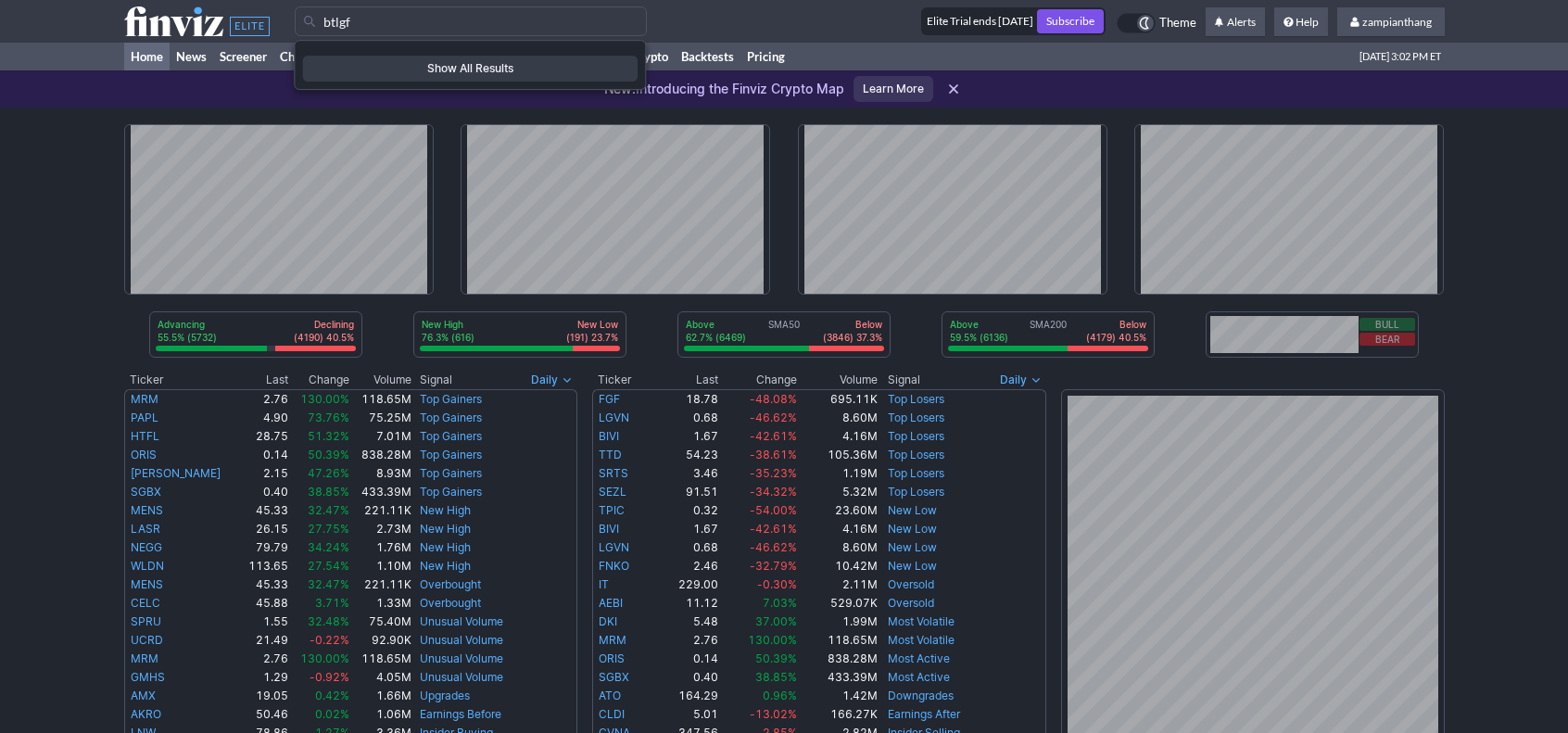
click at [377, 23] on input "btlgf" at bounding box center [471, 22] width 352 height 30
type input "btlgf"
click at [407, 26] on input "btlgf" at bounding box center [471, 22] width 352 height 30
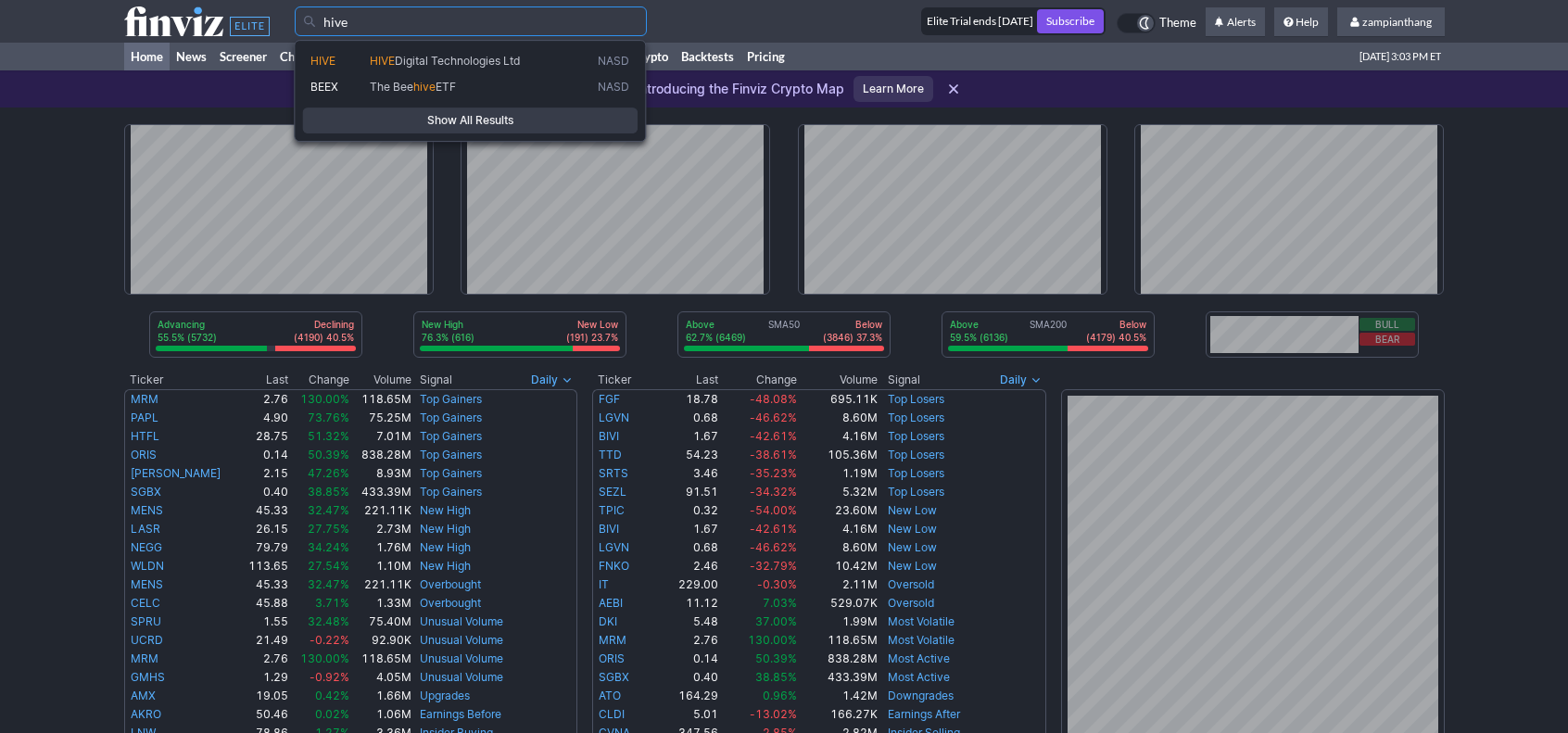
click at [388, 59] on span "HIVE" at bounding box center [382, 61] width 25 height 14
type input "HIVE"
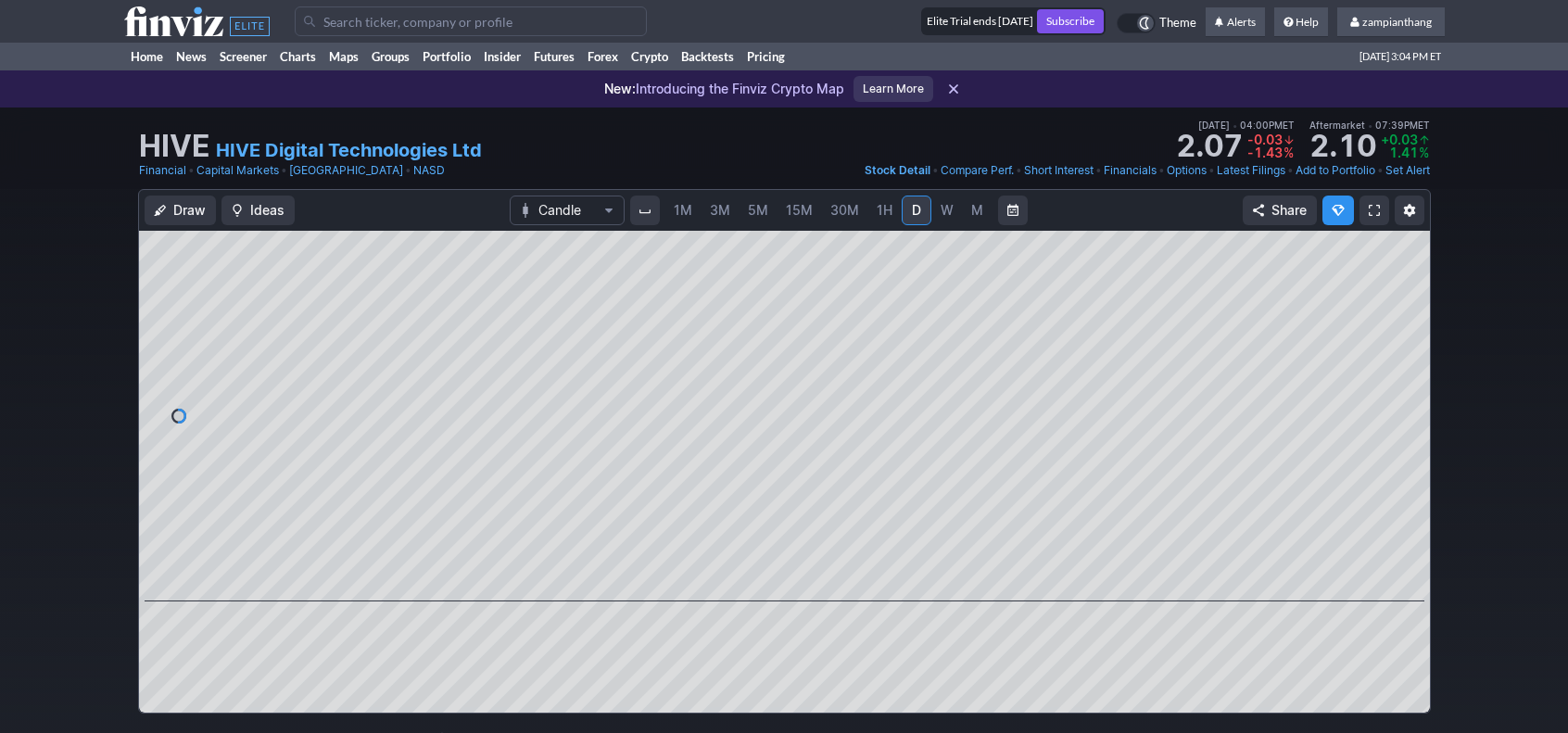
click at [287, 151] on link "HIVE Digital Technologies Ltd" at bounding box center [349, 150] width 266 height 26
click at [329, 21] on input "Search" at bounding box center [471, 22] width 352 height 30
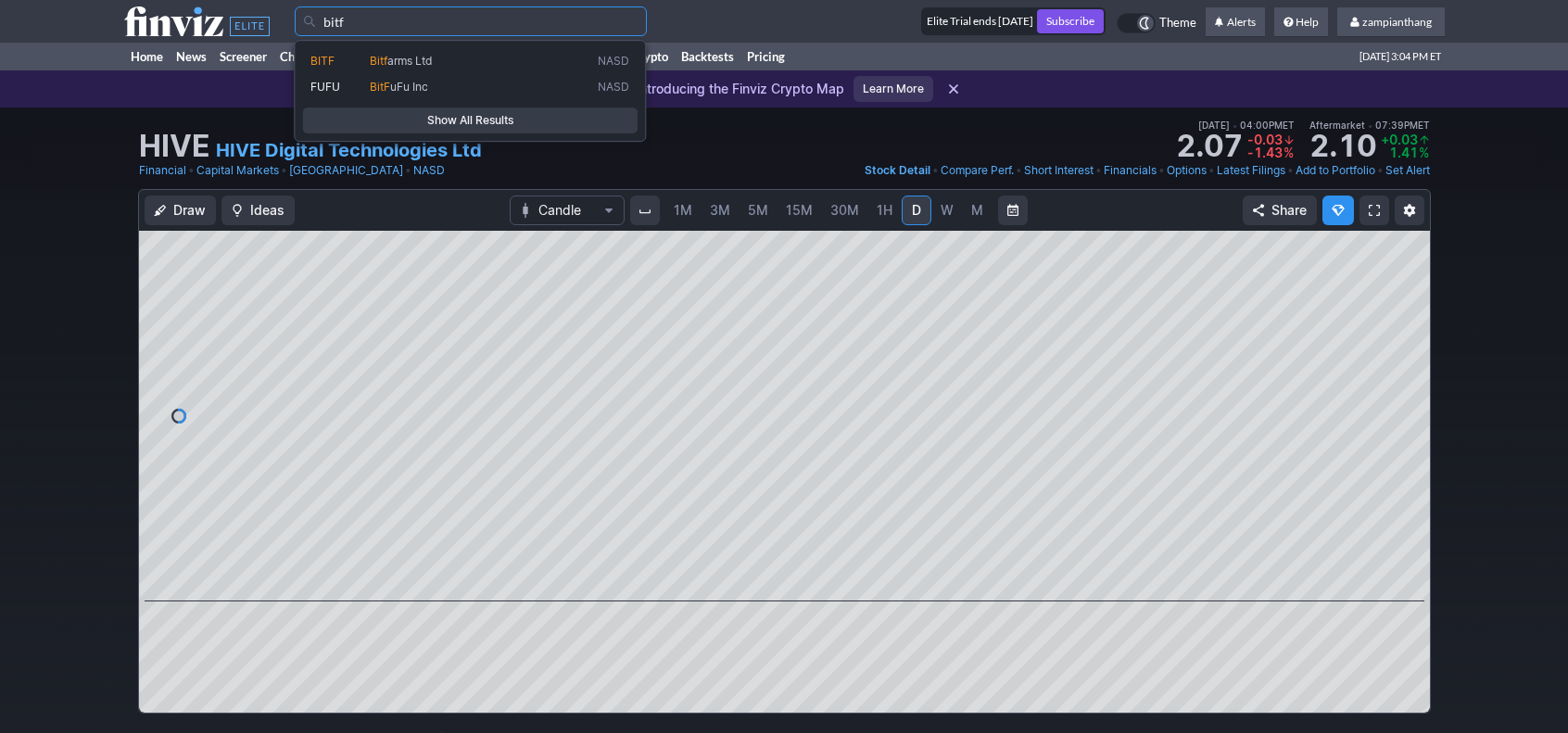
click at [359, 59] on span "BITF" at bounding box center [341, 62] width 60 height 16
type input "BITF"
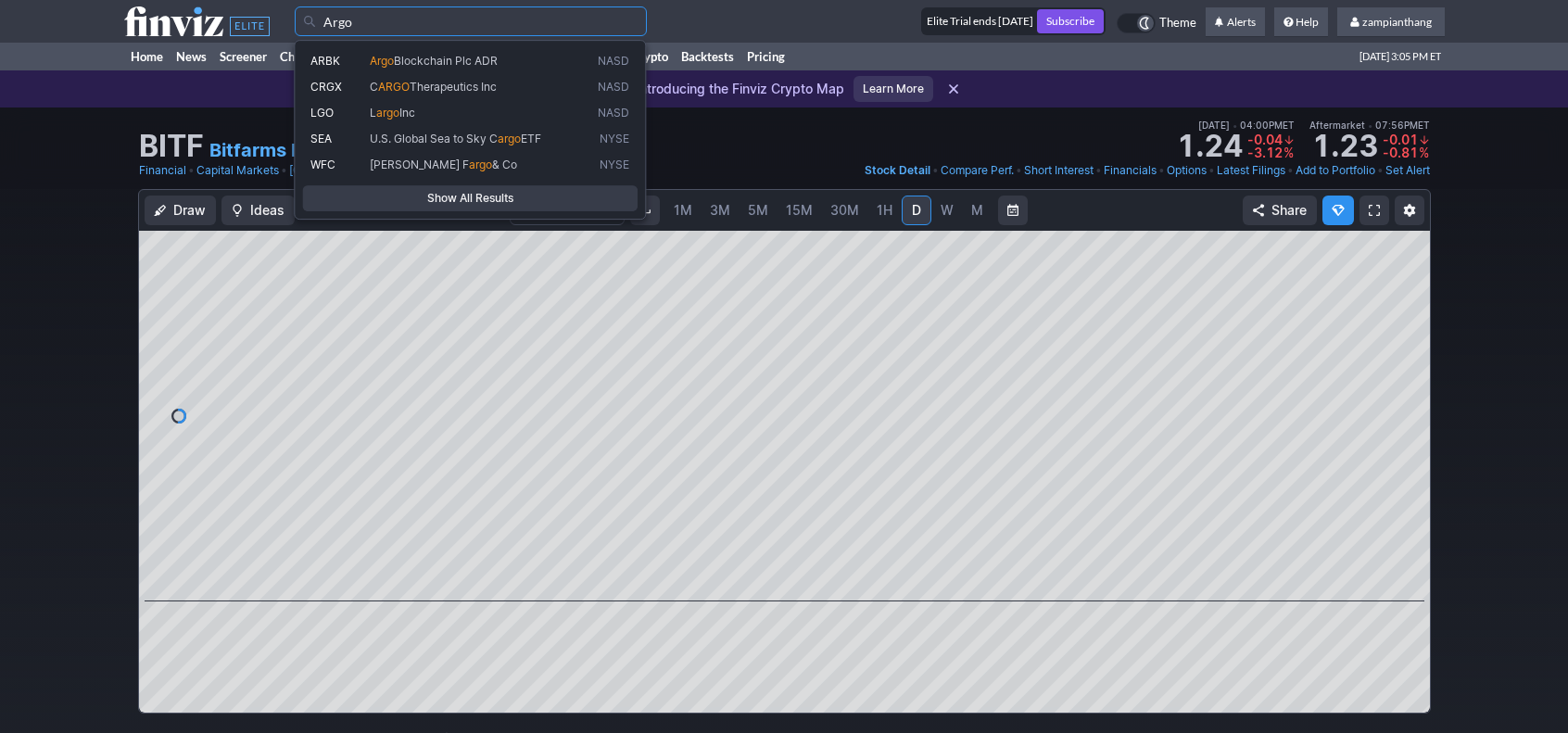
click at [378, 61] on span "Argo" at bounding box center [382, 61] width 24 height 14
type input "ARBK"
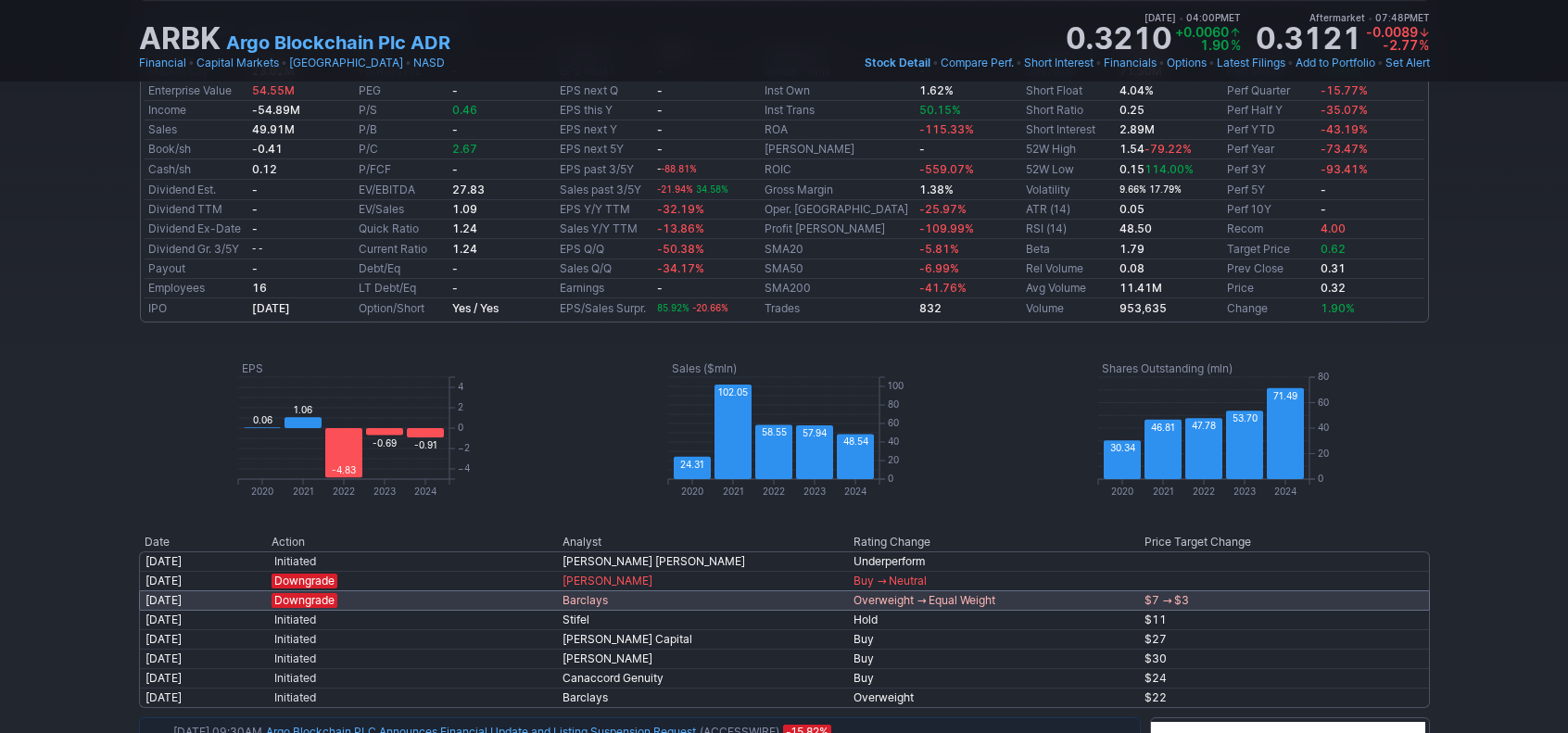
scroll to position [834, 0]
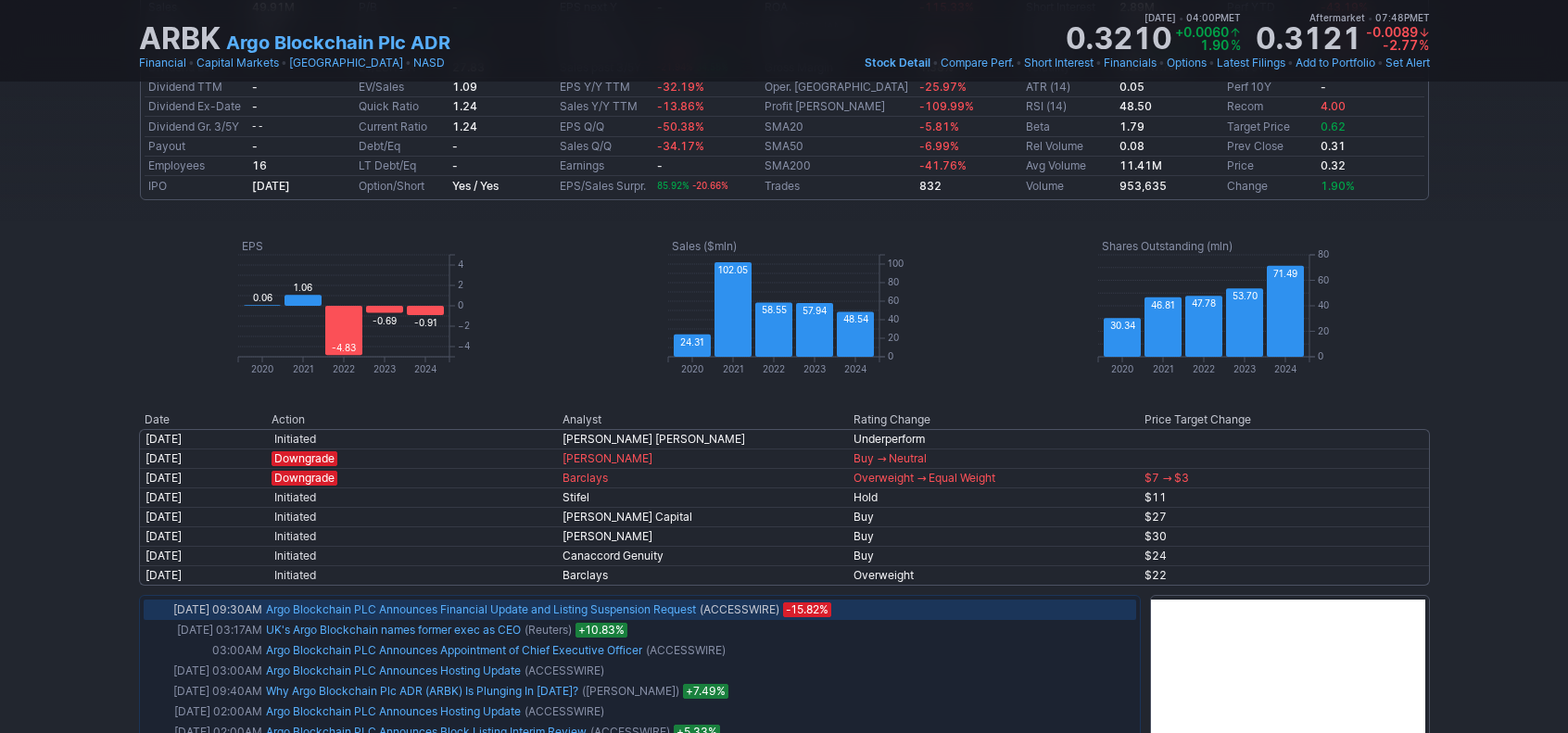
click at [407, 608] on link "Argo Blockchain PLC Announces Financial Update and Listing Suspension Request" at bounding box center [481, 609] width 430 height 14
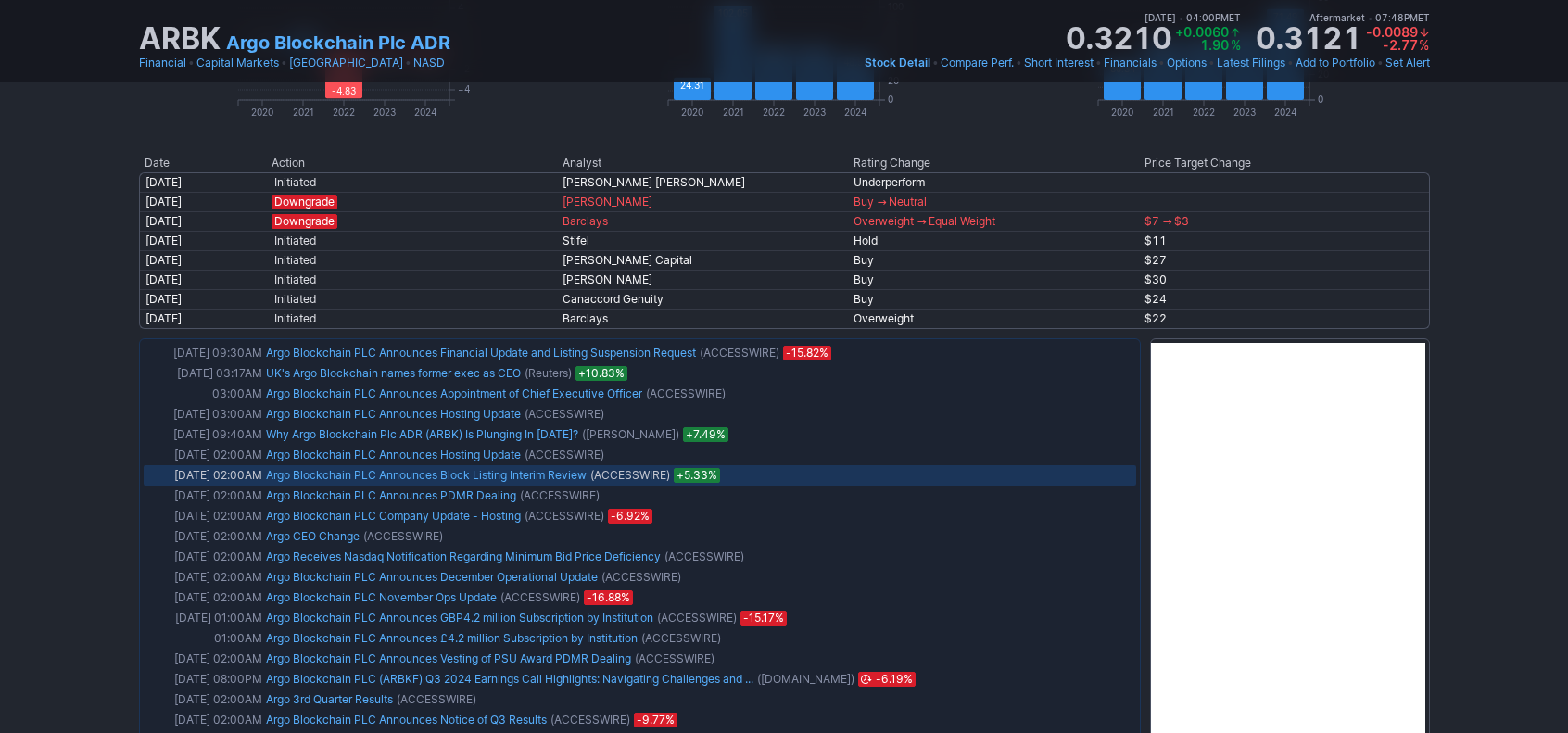
scroll to position [1111, 0]
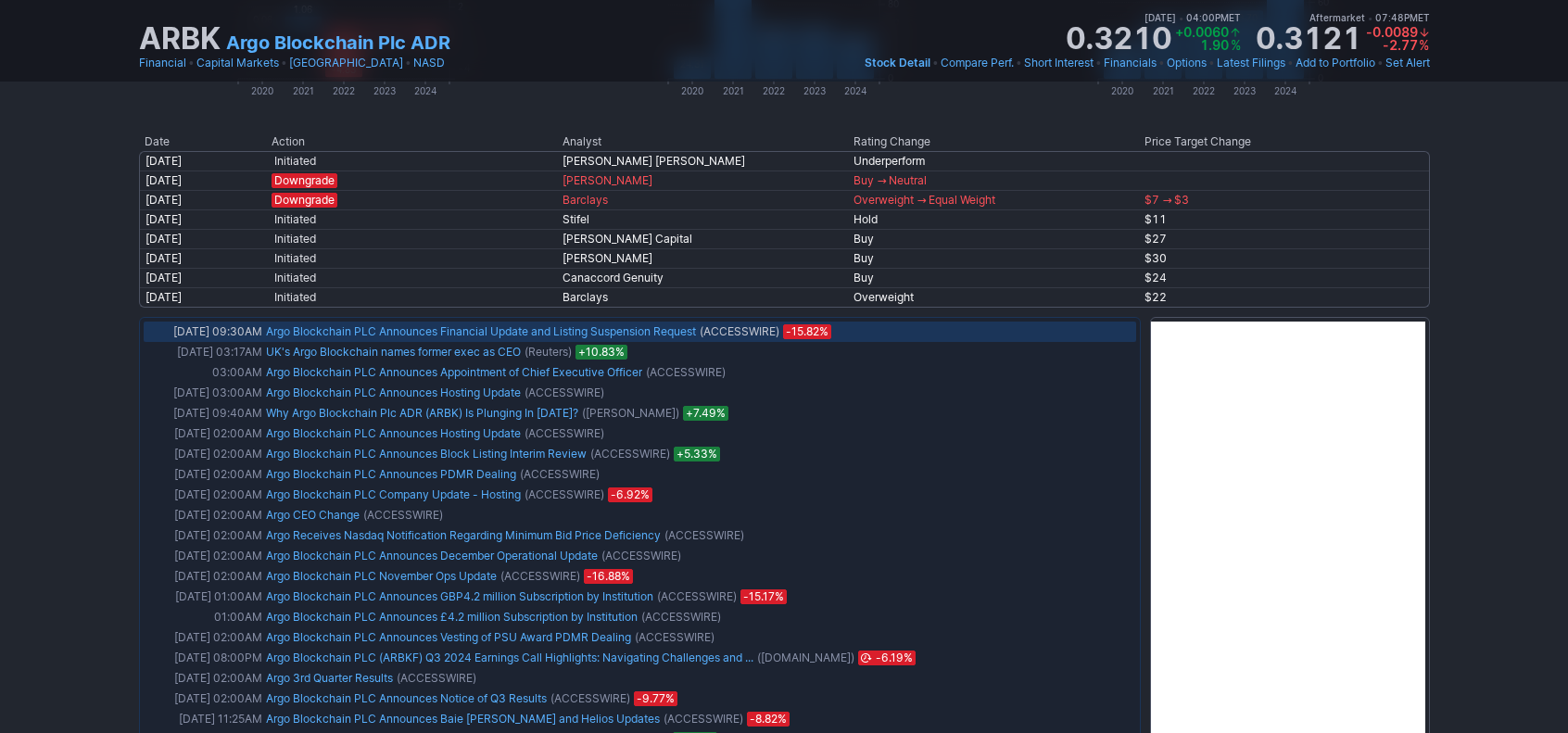
click at [578, 330] on link "Argo Blockchain PLC Announces Financial Update and Listing Suspension Request" at bounding box center [481, 331] width 430 height 14
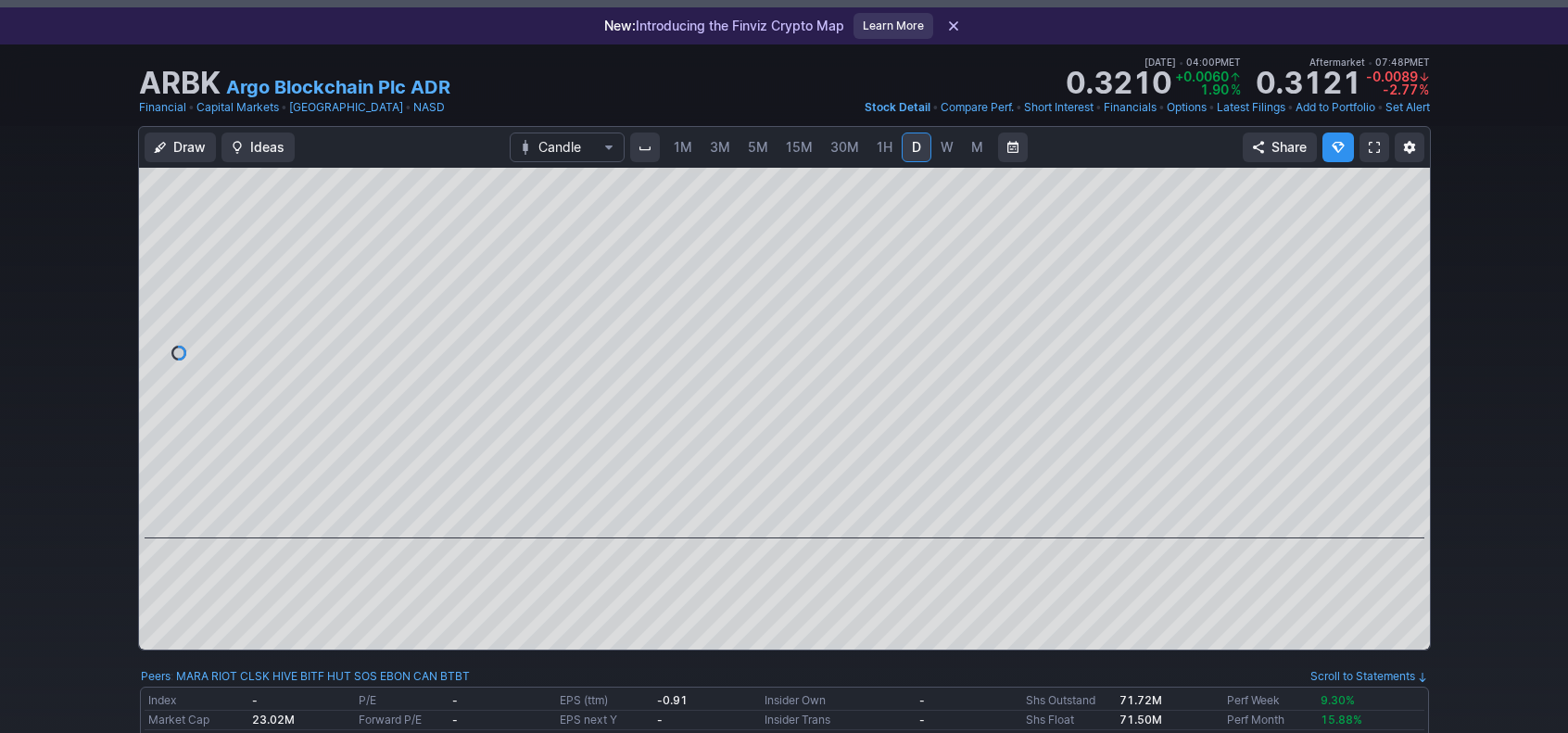
scroll to position [0, 0]
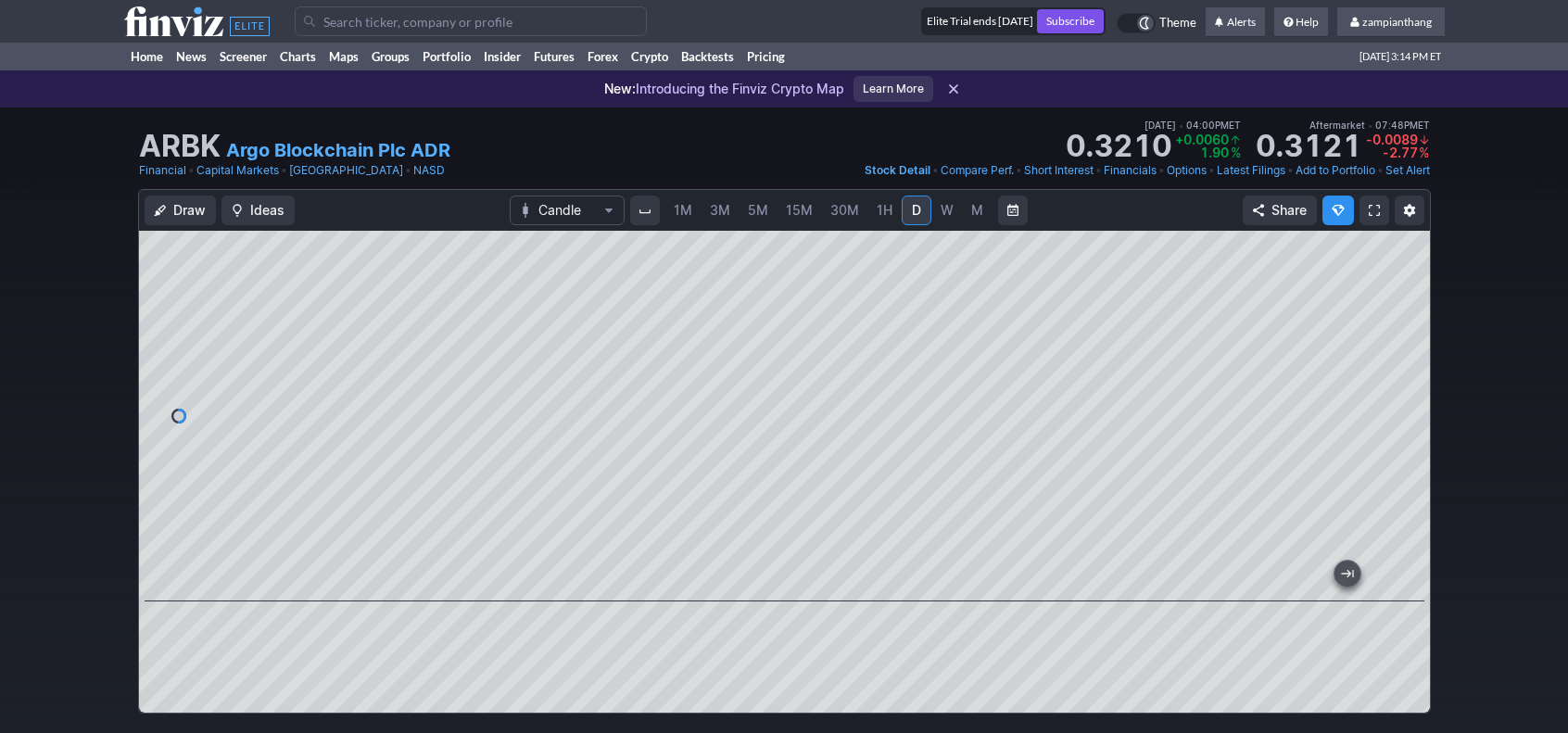
click at [352, 25] on input "Search" at bounding box center [471, 22] width 352 height 30
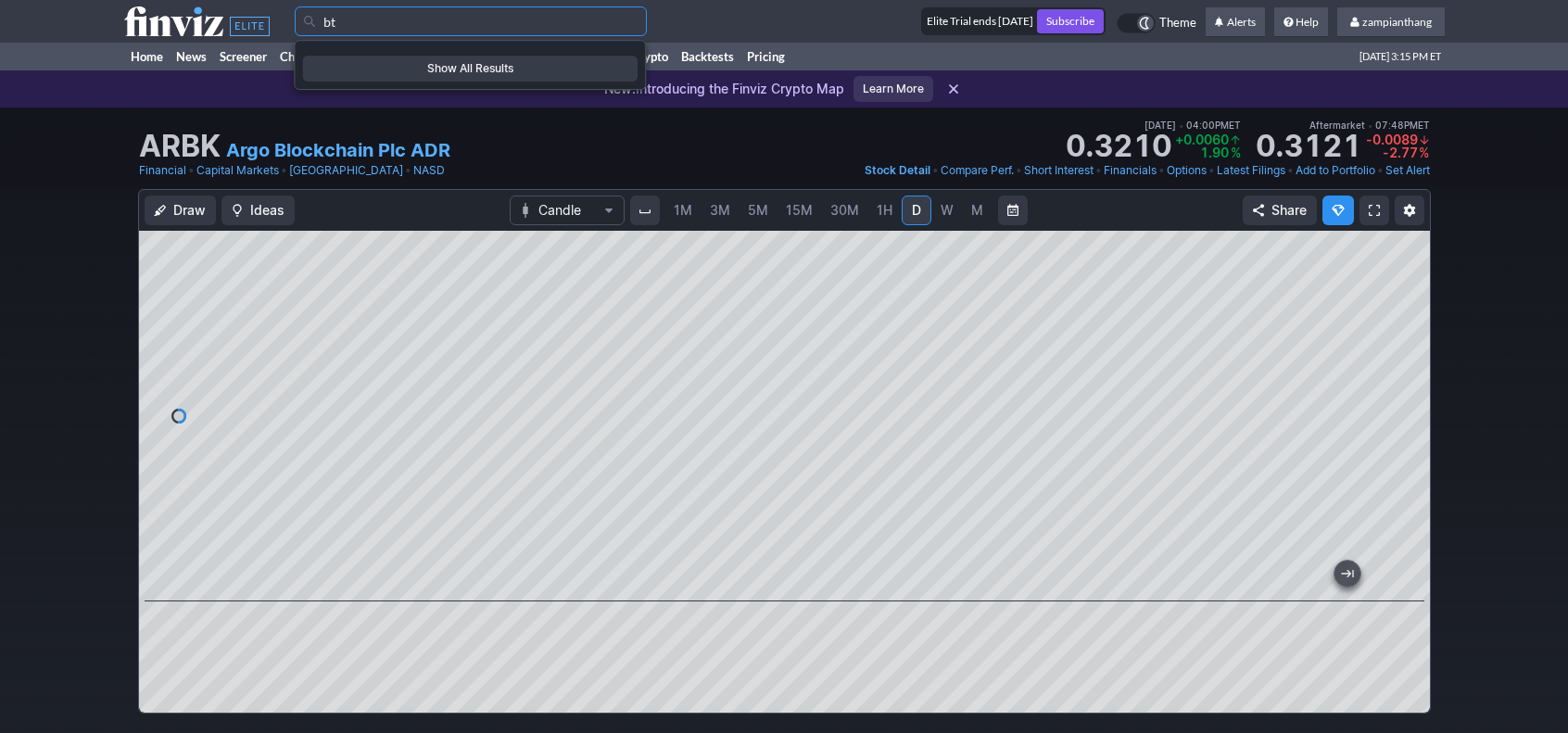
type input "b"
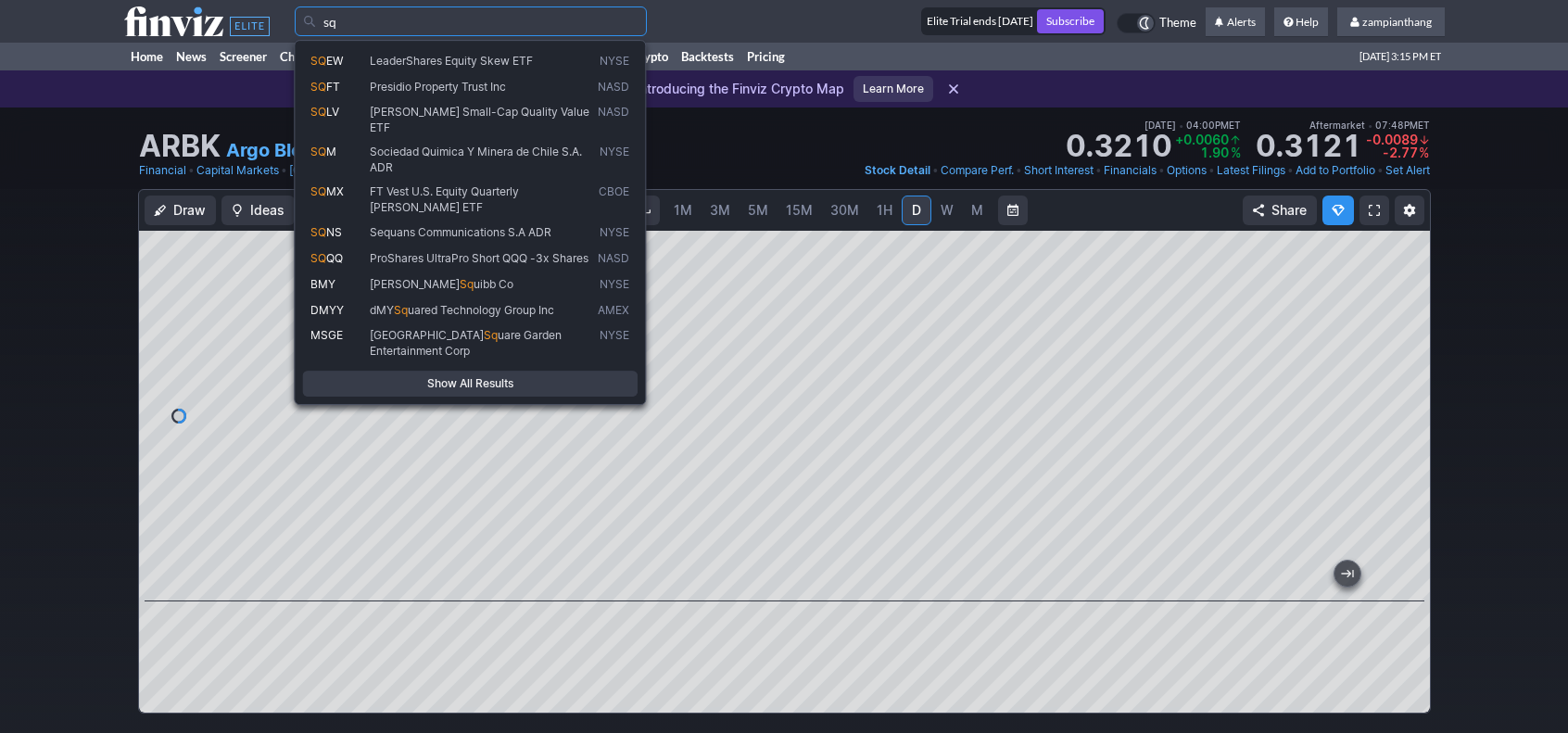
type input "s"
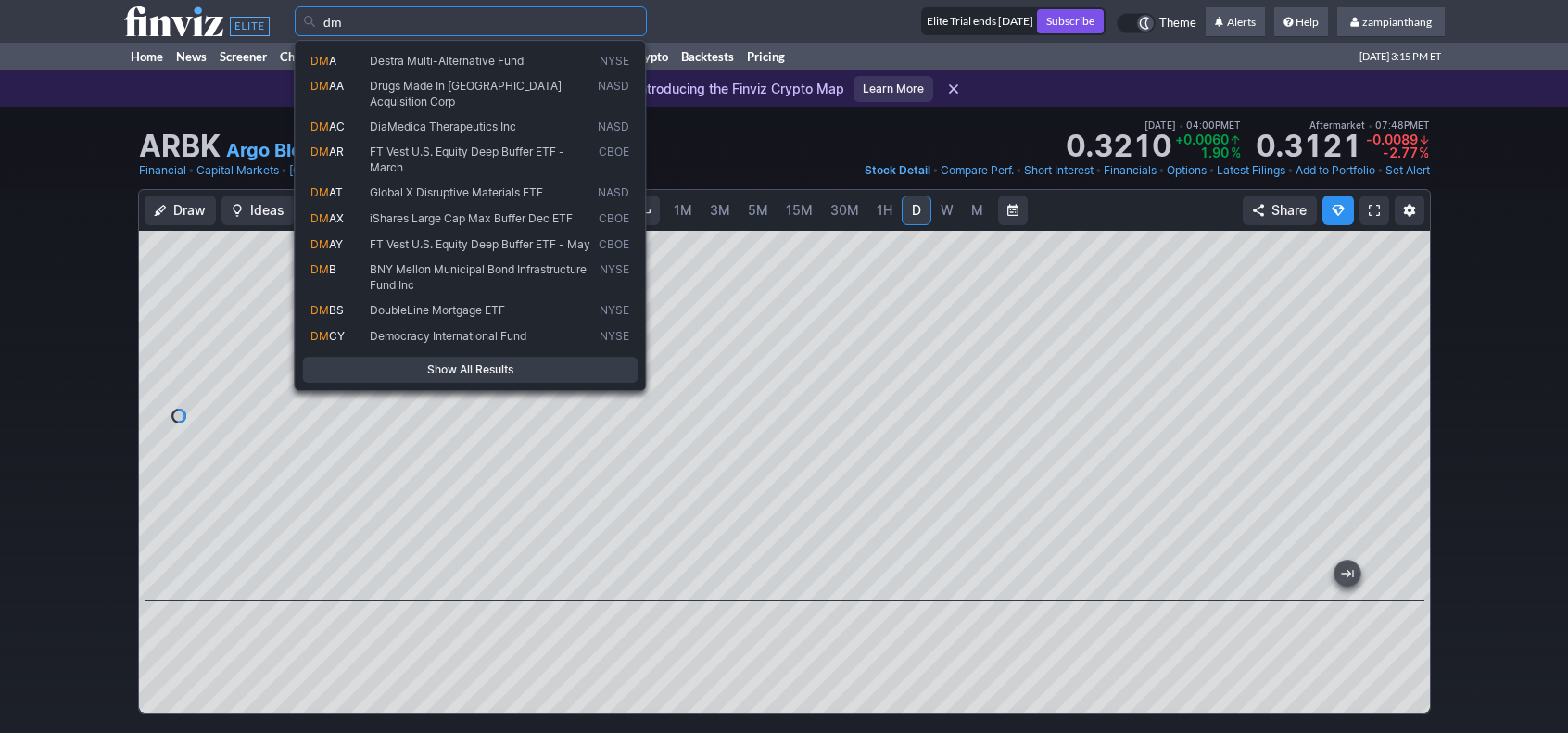
type input "d"
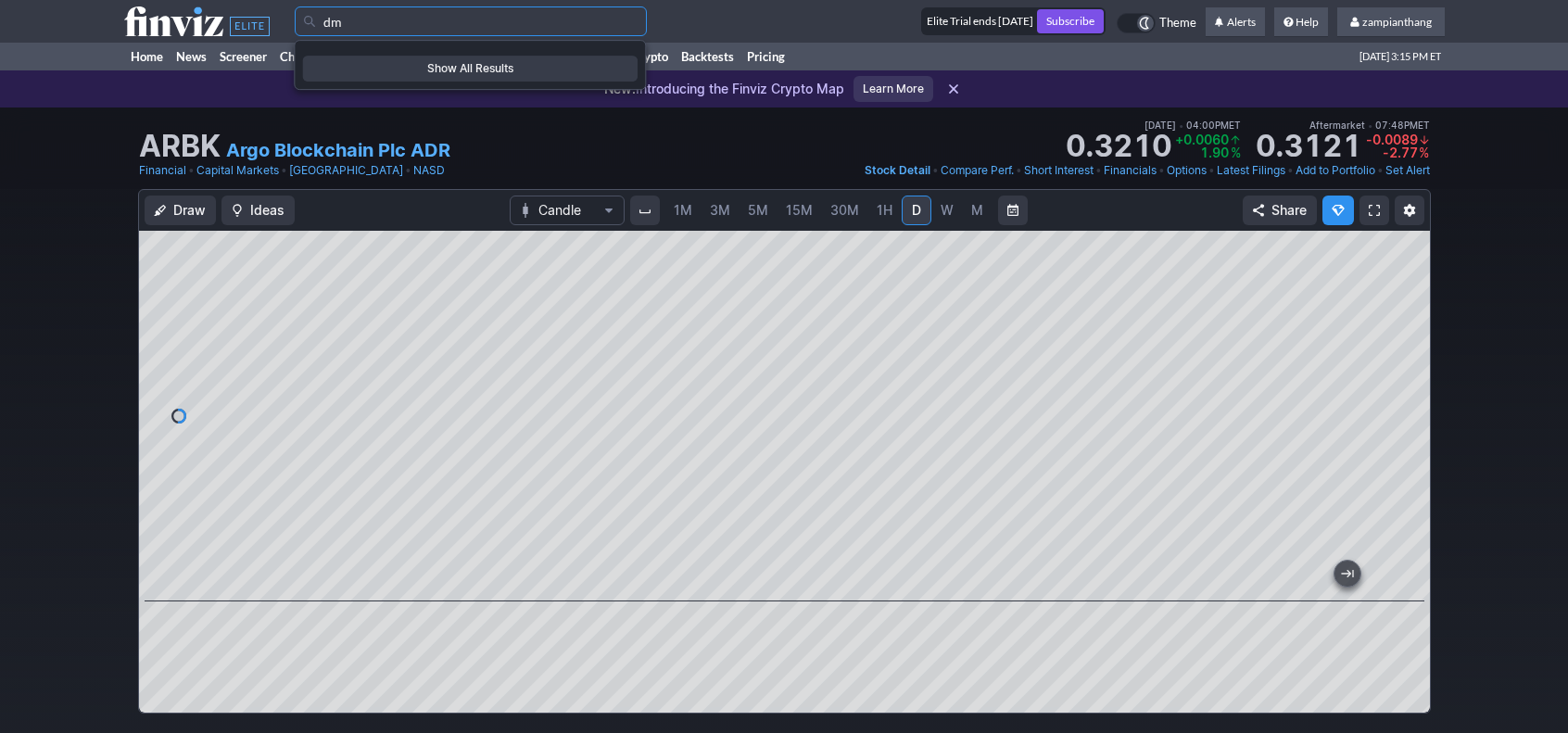
type input "d"
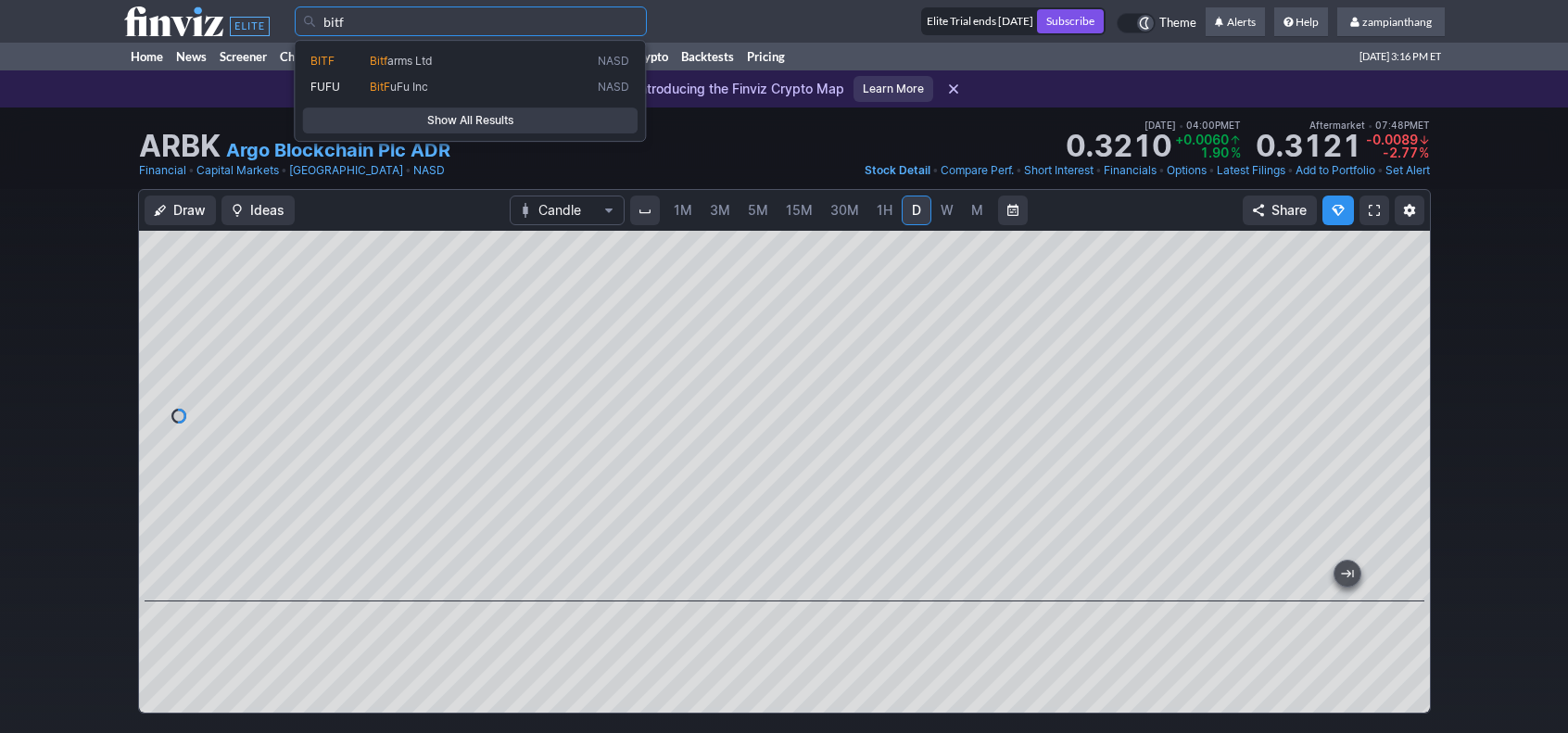
click at [439, 57] on span "Bitf arms Ltd" at bounding box center [479, 62] width 228 height 16
type input "BITF"
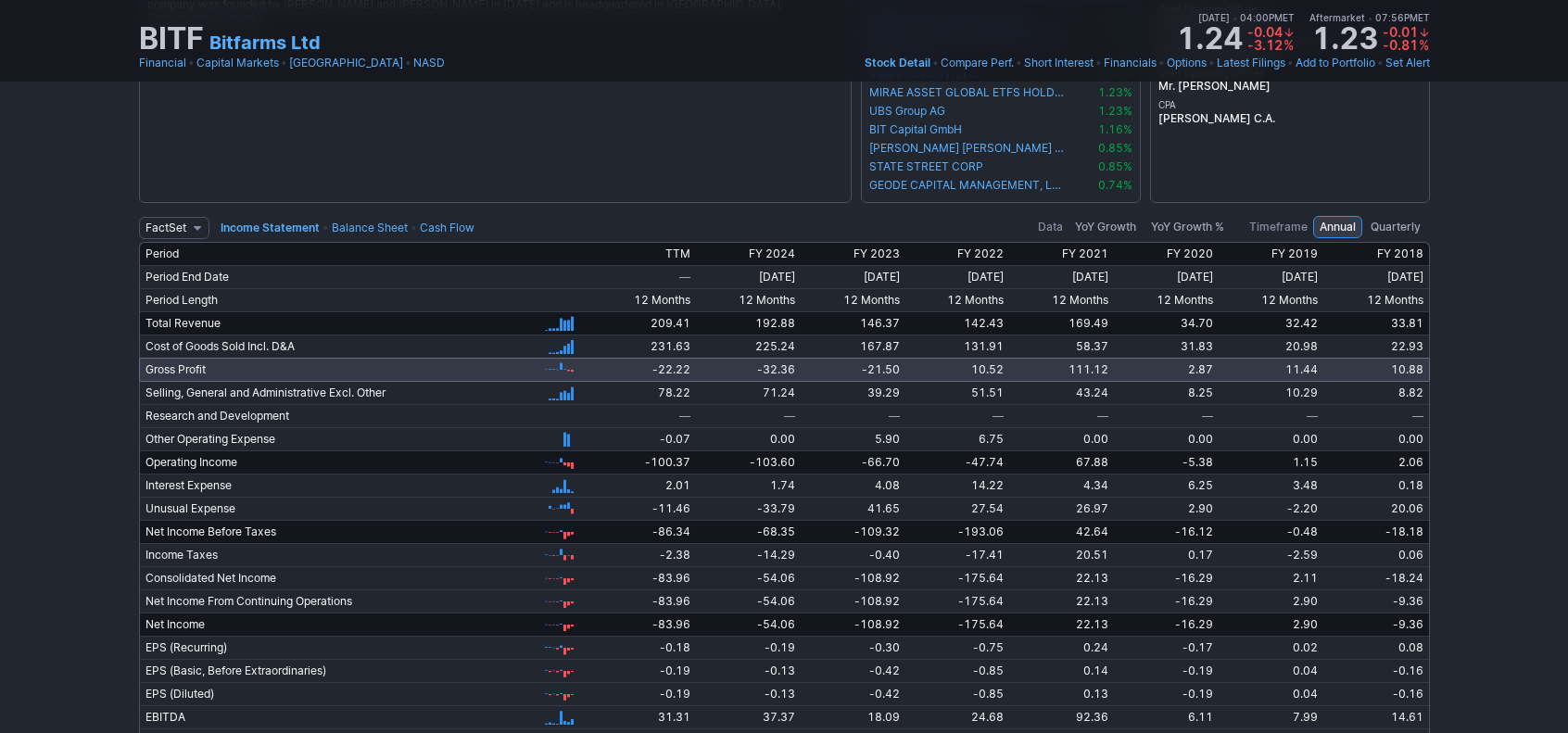
scroll to position [3521, 0]
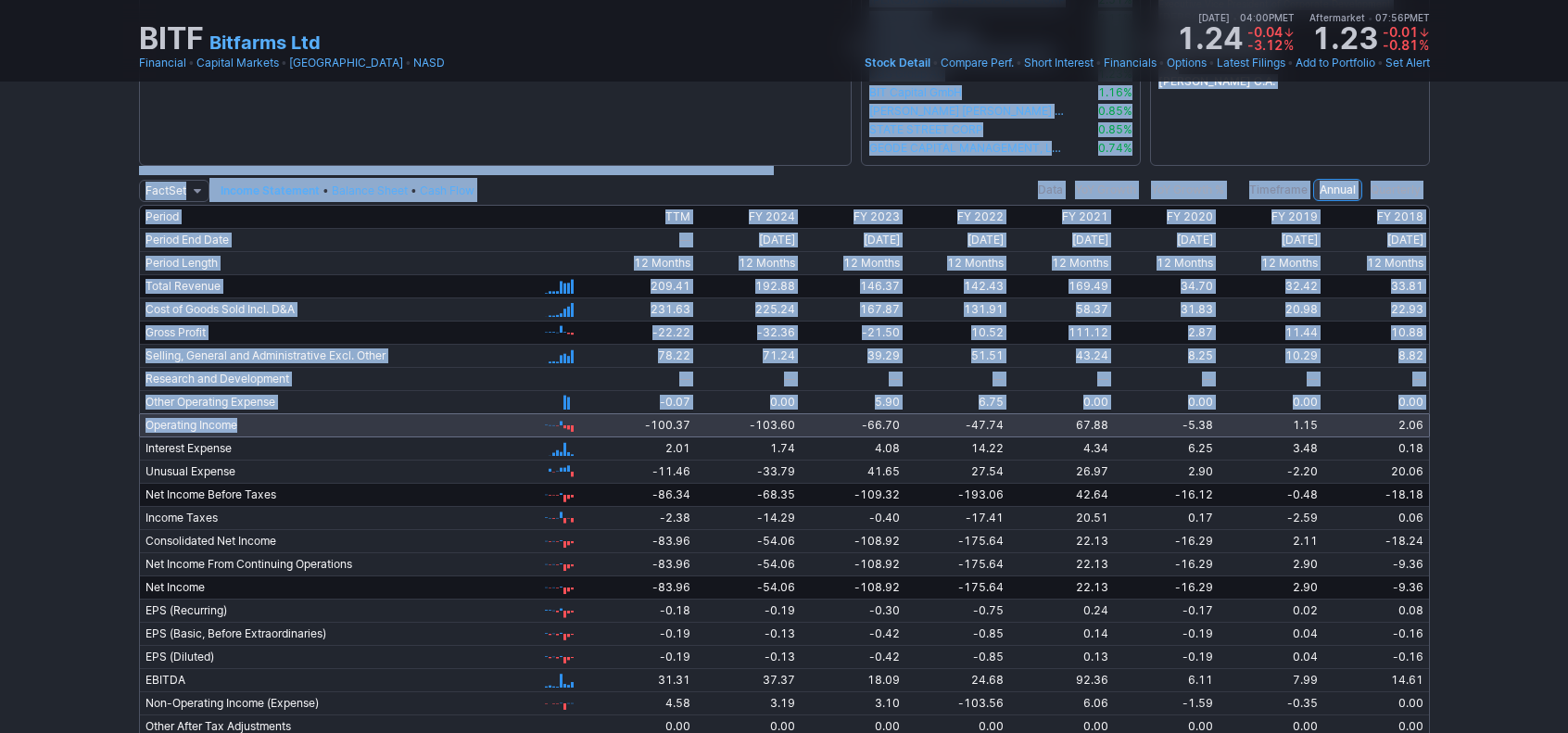
drag, startPoint x: 248, startPoint y: 423, endPoint x: 251, endPoint y: 433, distance: 10.4
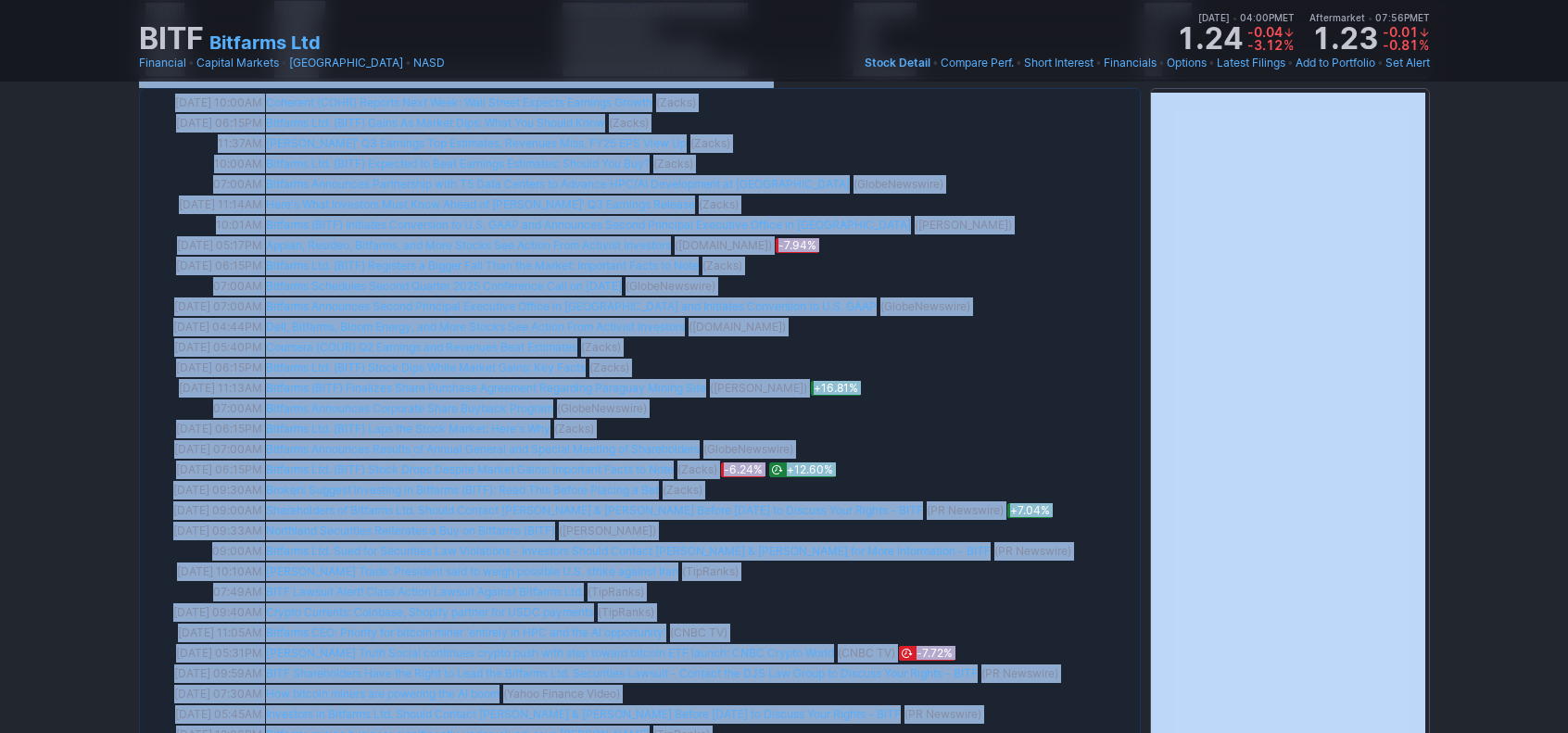
scroll to position [1243, 0]
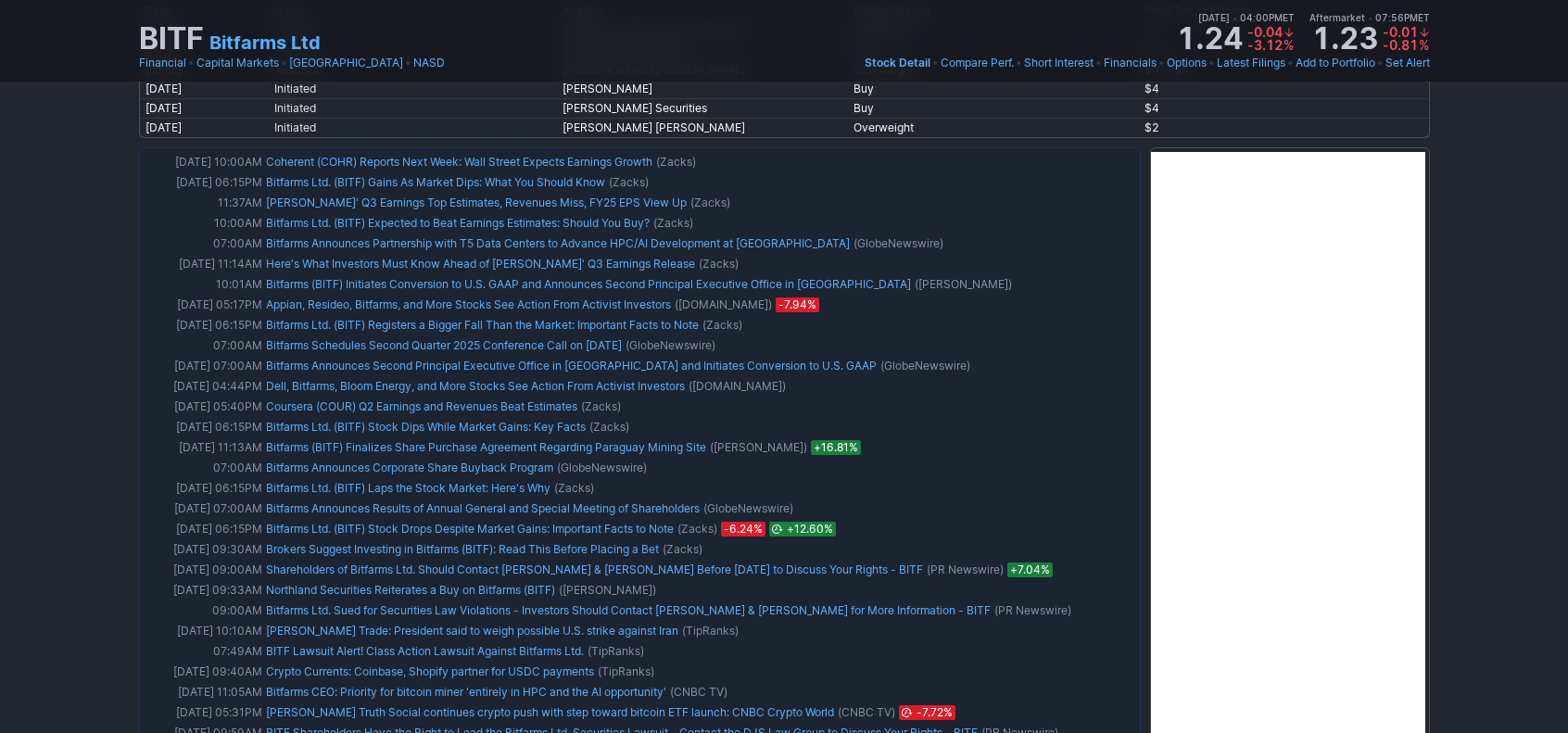
drag, startPoint x: 870, startPoint y: 21, endPoint x: 884, endPoint y: 40, distance: 23.6
click at [871, 21] on div "BITF Bitfarms Ltd Last Close [DATE] • 04:00PM ET 1.24 Dollar change -0.04 Perce…" at bounding box center [784, 29] width 1291 height 41
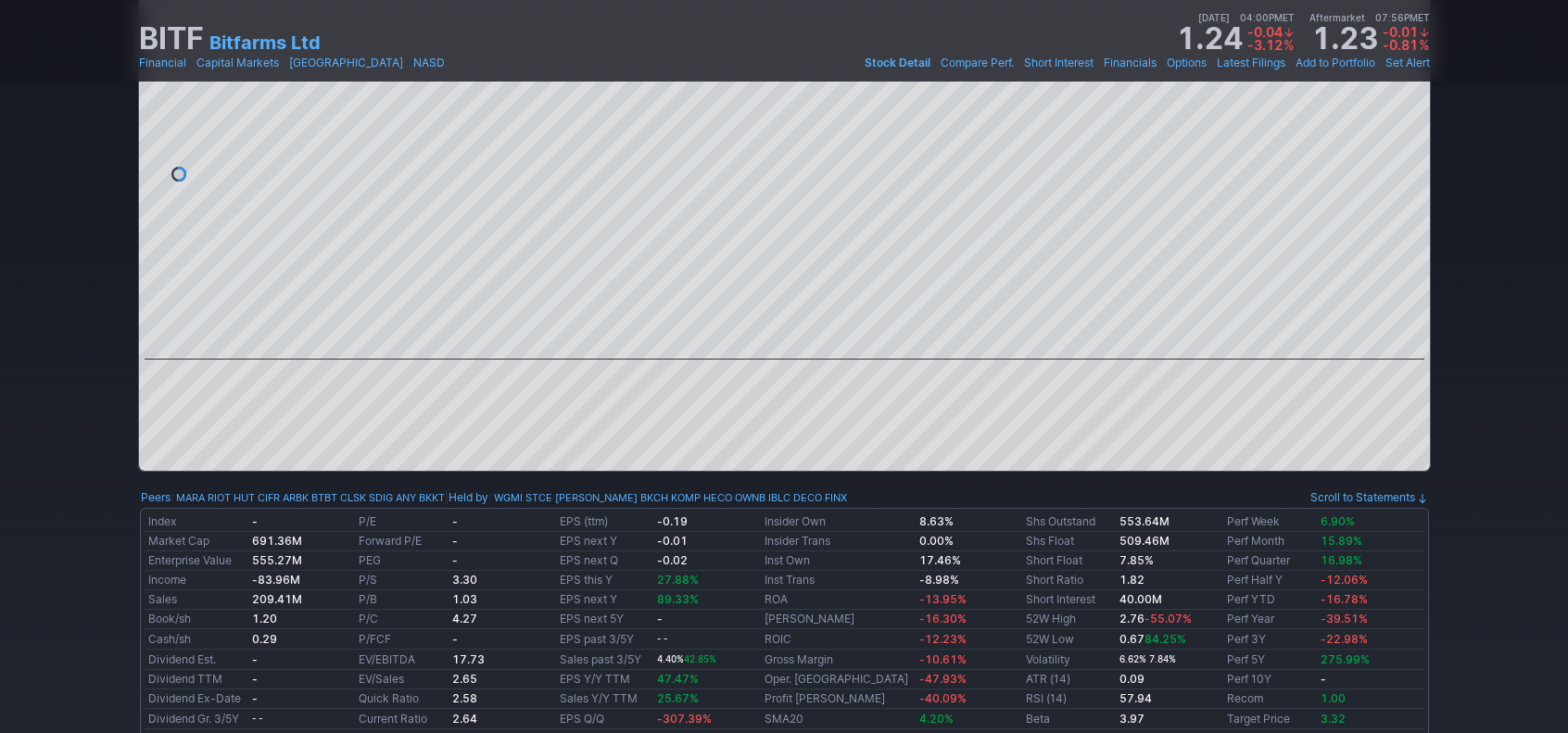
scroll to position [0, 0]
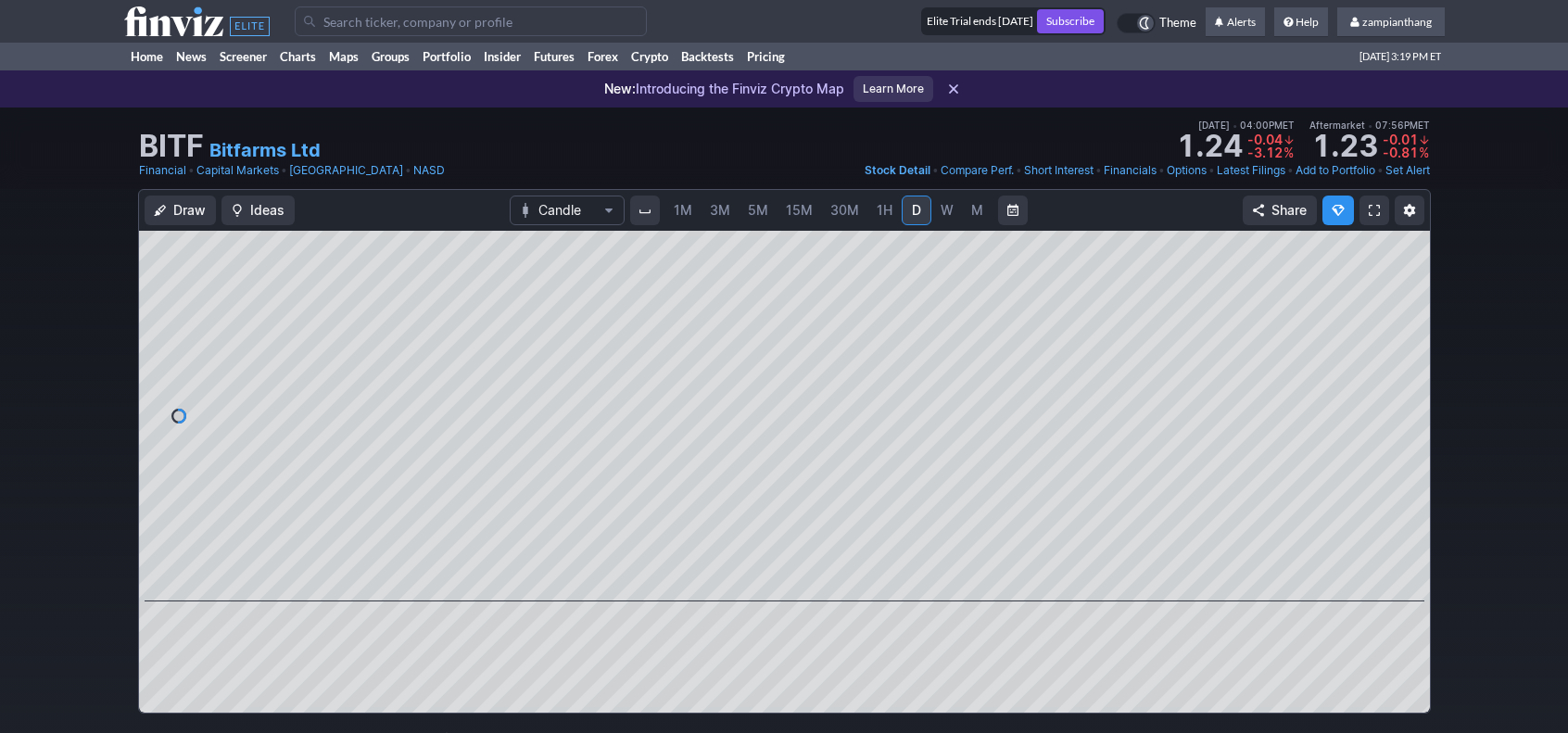
click at [416, 21] on input "Search" at bounding box center [471, 22] width 352 height 30
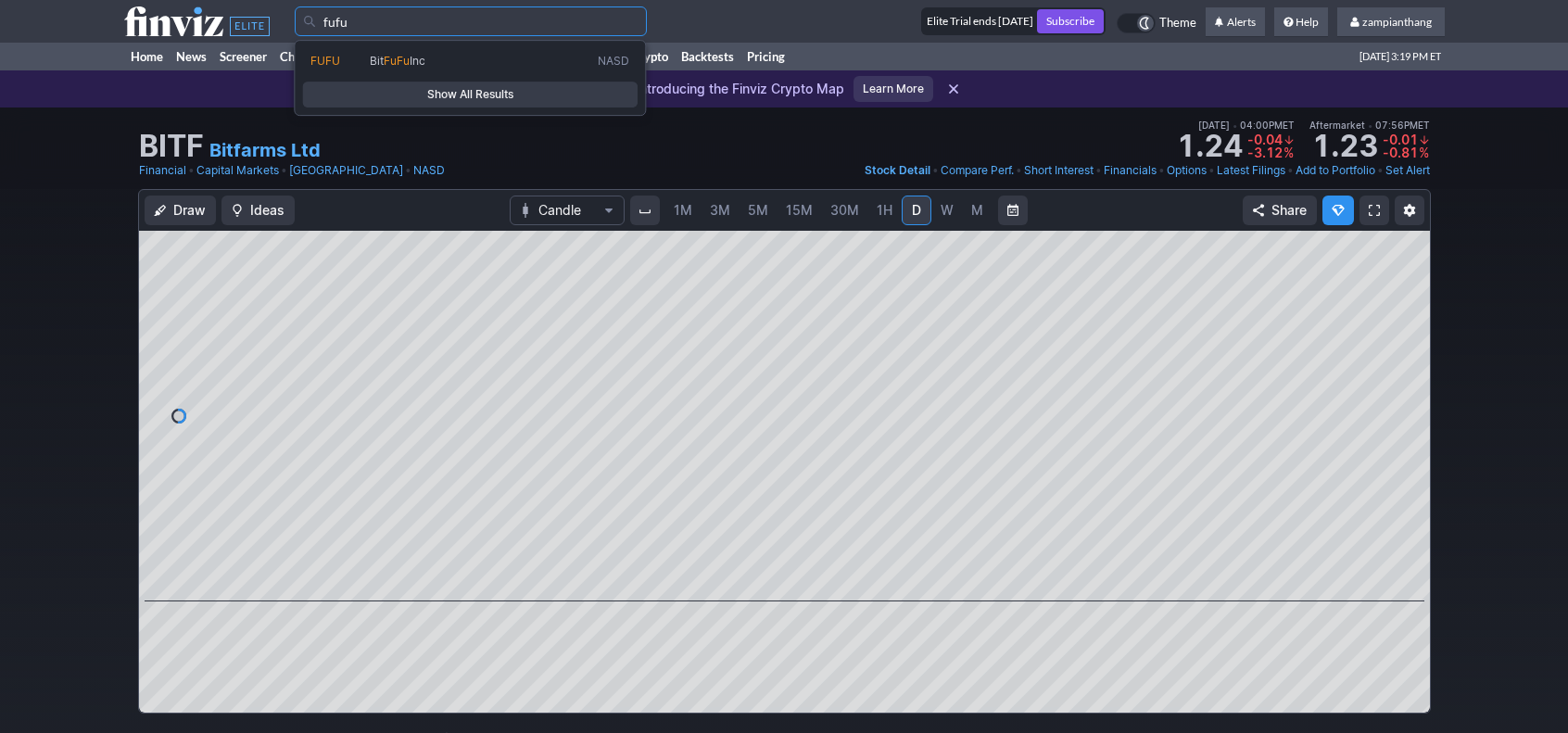
click at [424, 67] on span "Inc" at bounding box center [417, 61] width 16 height 14
type input "FUFU"
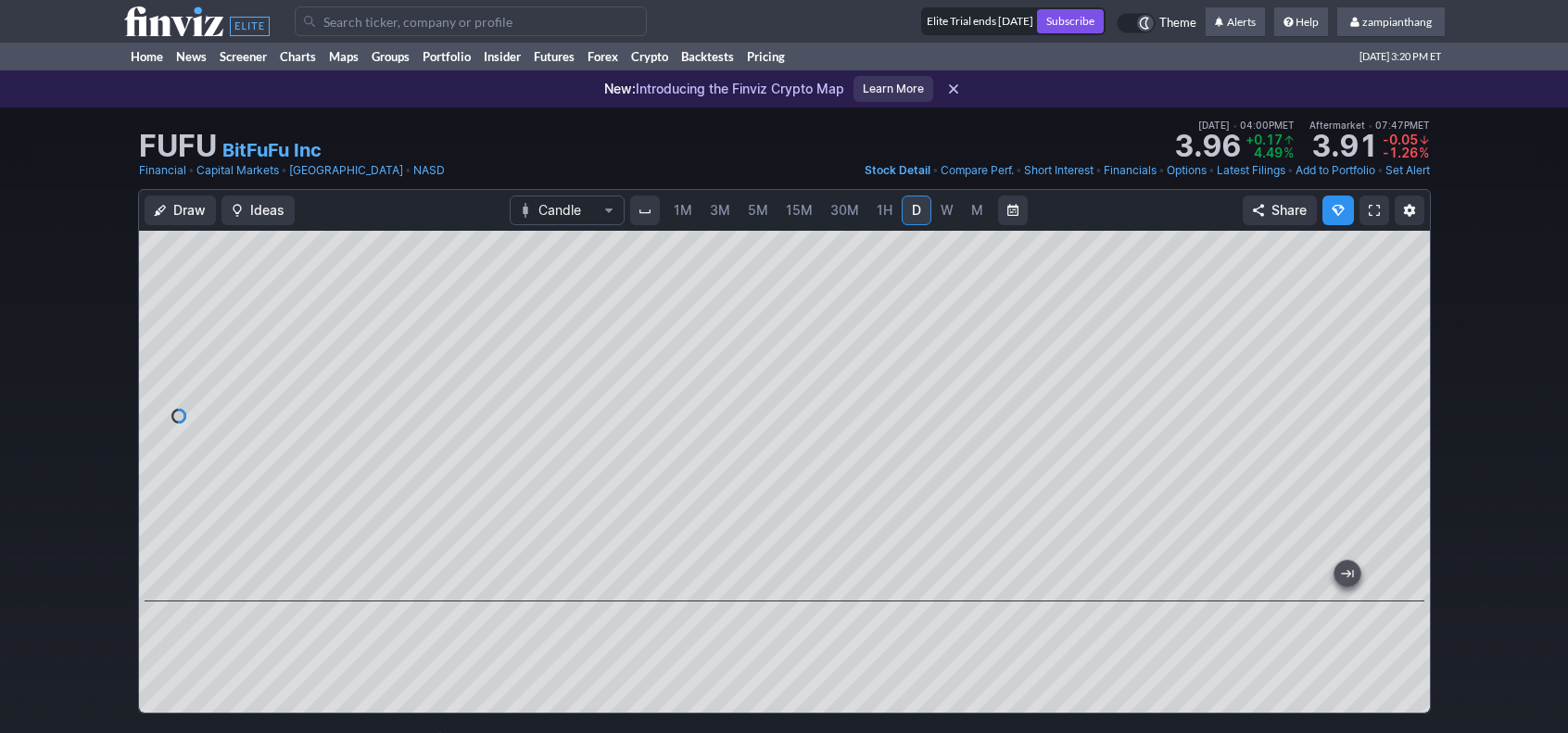
click at [335, 21] on input "Search" at bounding box center [471, 22] width 352 height 30
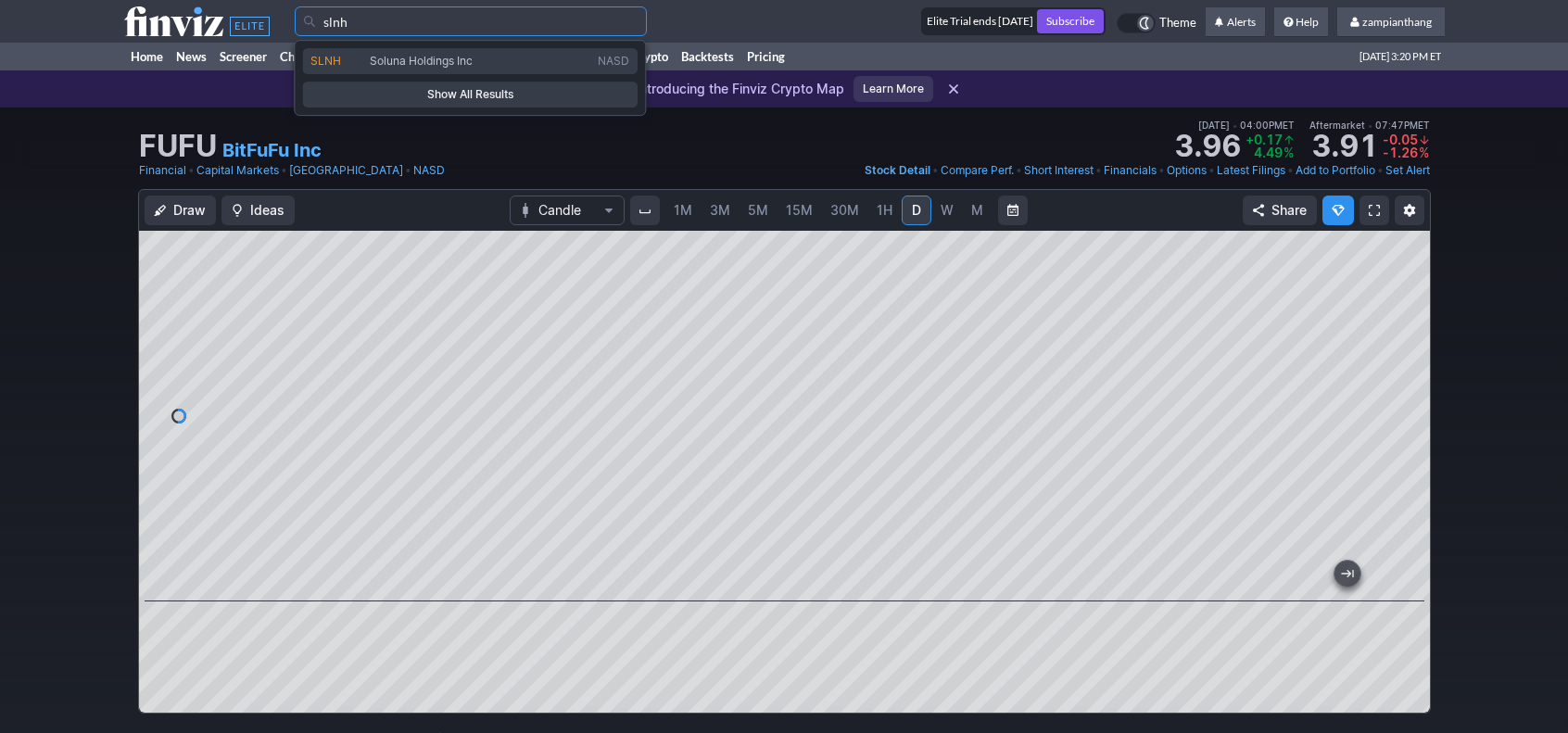
click at [333, 56] on span "SLNH" at bounding box center [326, 61] width 31 height 14
type input "SLNH"
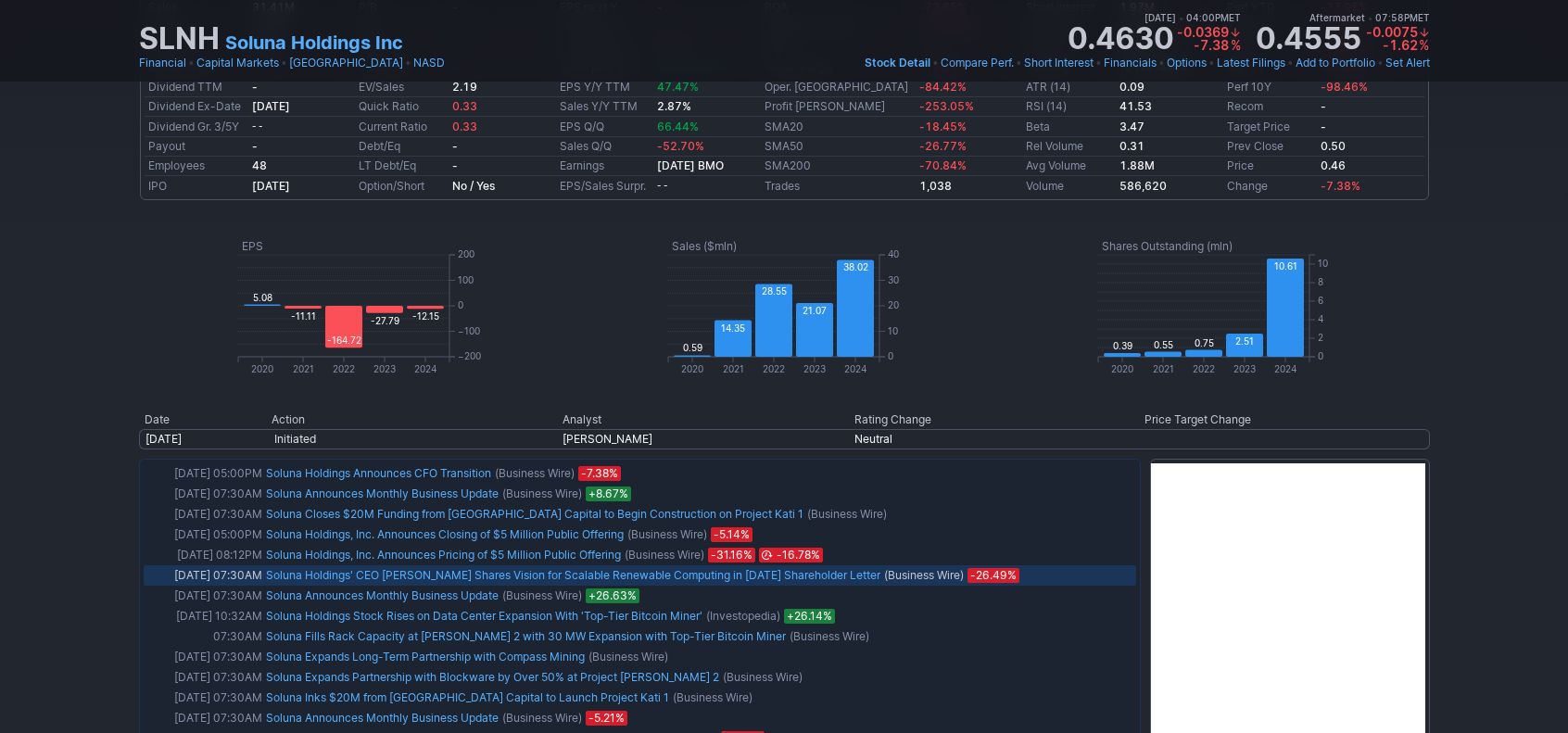
scroll to position [927, 0]
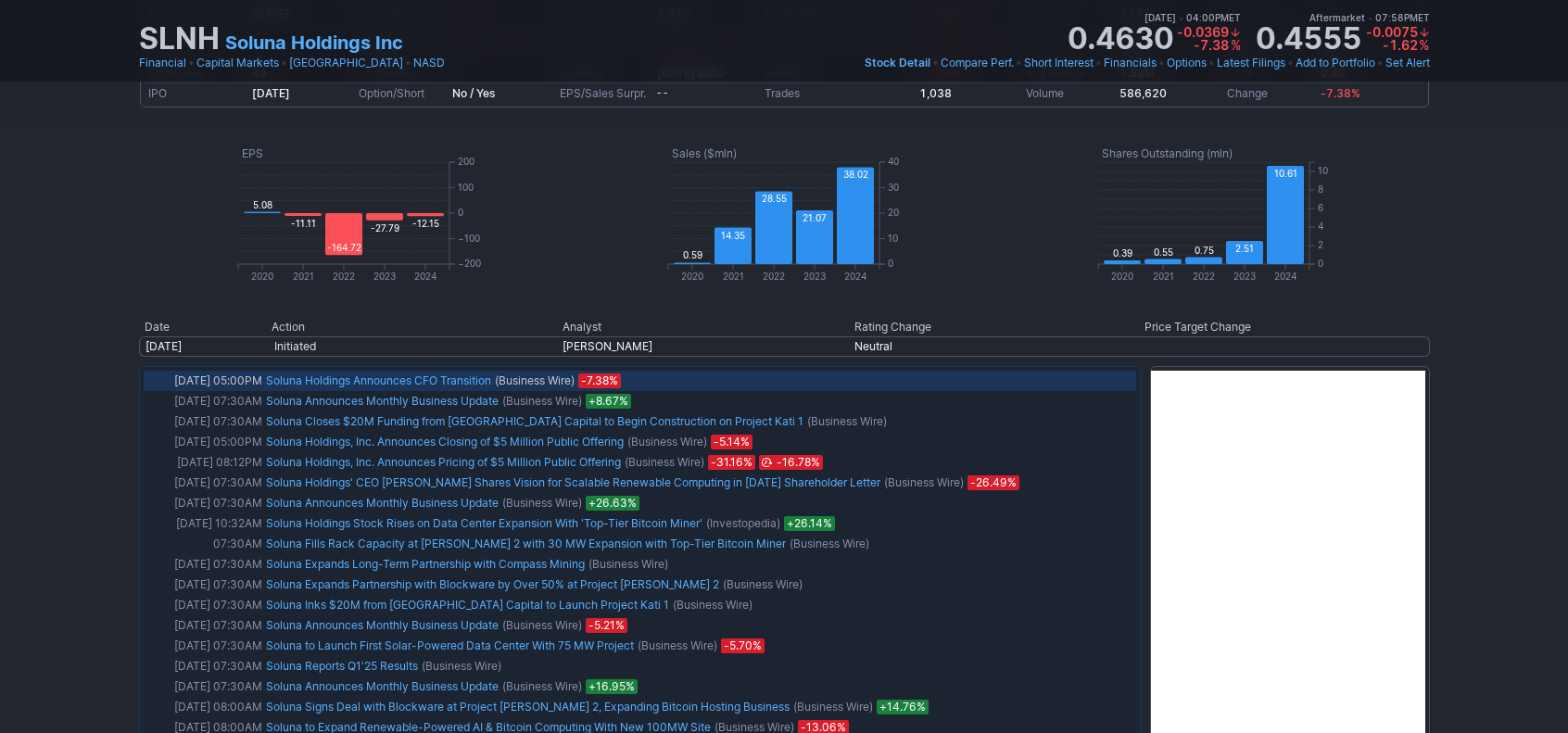
click at [378, 379] on link "Soluna Holdings Announces CFO Transition" at bounding box center [379, 380] width 226 height 14
